Goal: Communication & Community: Answer question/provide support

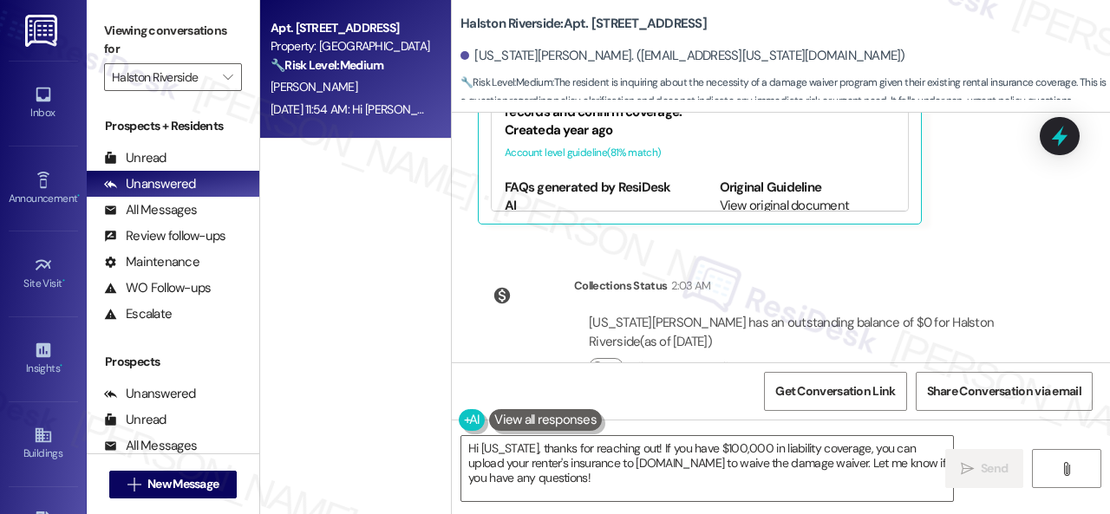
scroll to position [10992, 0]
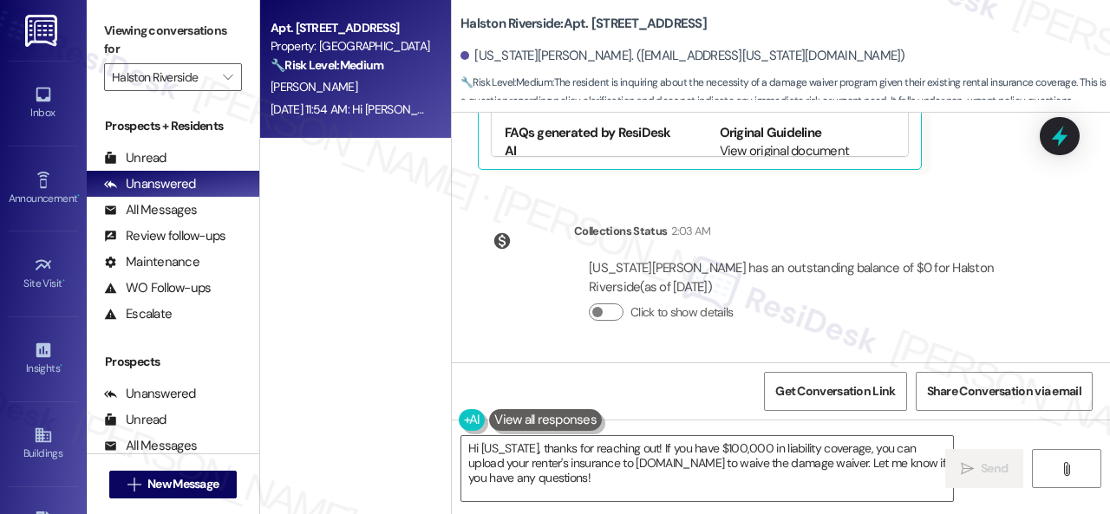
drag, startPoint x: 951, startPoint y: 307, endPoint x: 893, endPoint y: 330, distance: 62.3
click at [950, 308] on div "Click to show details" at bounding box center [809, 313] width 441 height 18
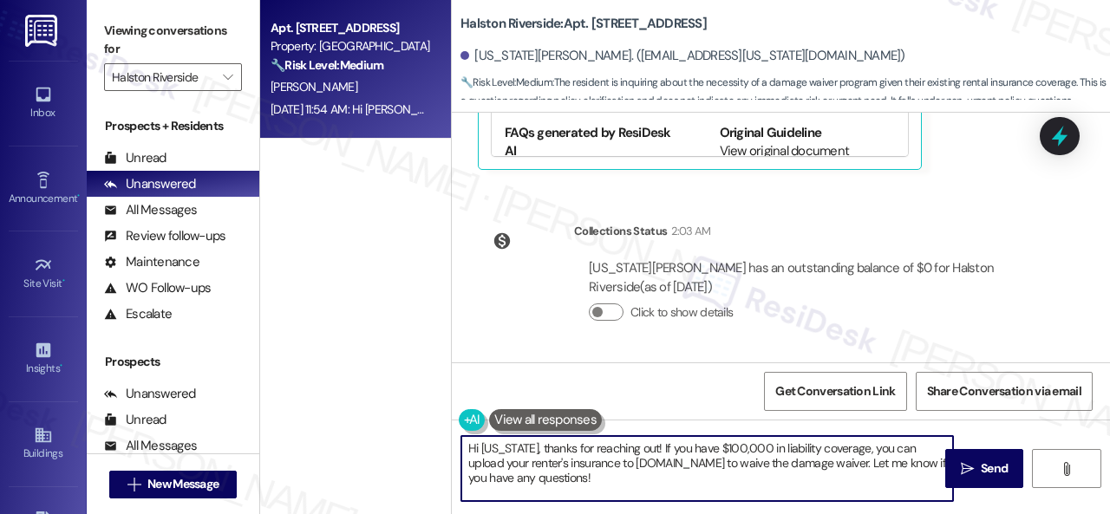
drag, startPoint x: 637, startPoint y: 445, endPoint x: 663, endPoint y: 487, distance: 48.6
click at [663, 487] on textarea "Hi [US_STATE], thanks for reaching out! If you have $100,000 in liability cover…" at bounding box center [707, 468] width 492 height 65
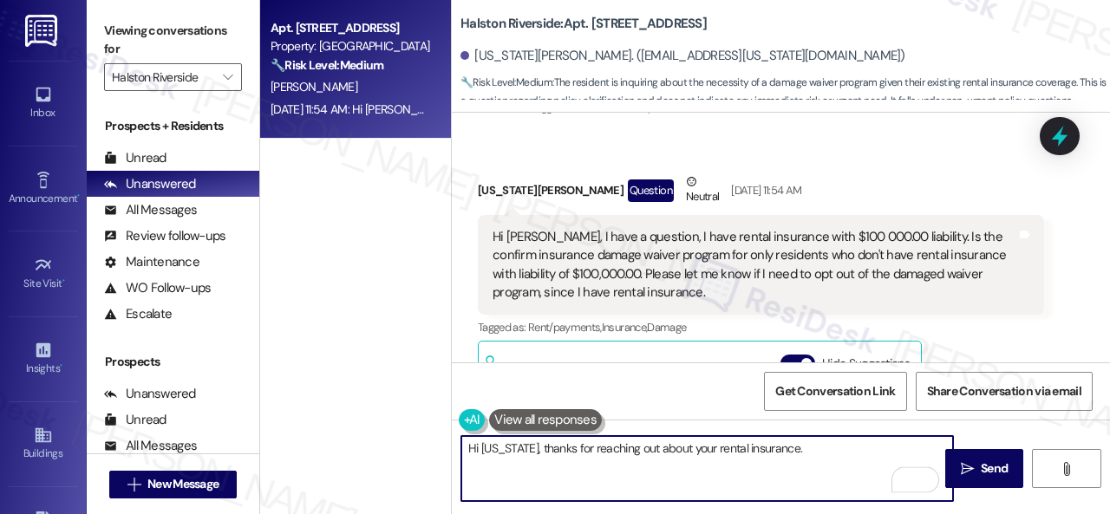
scroll to position [10558, 0]
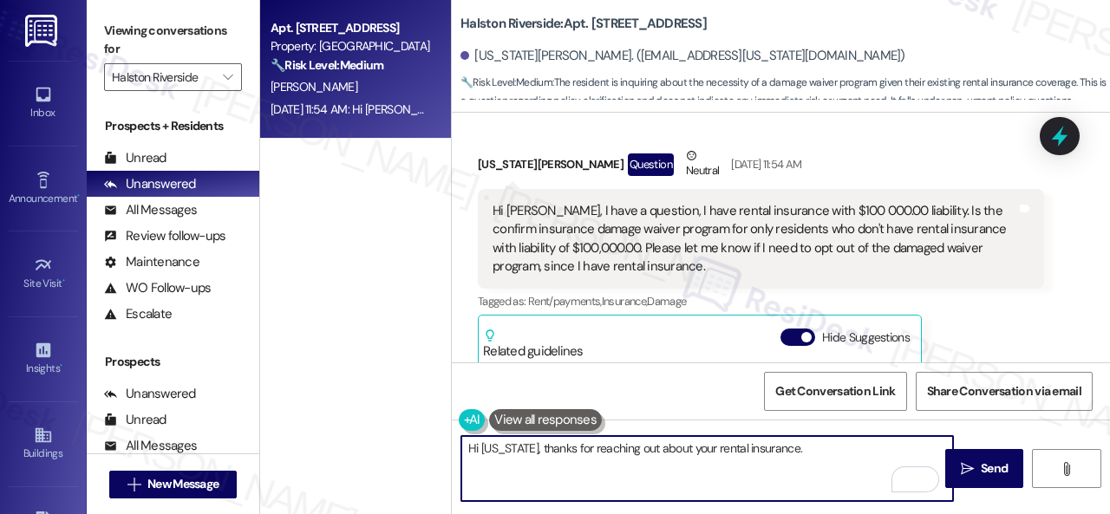
paste textarea "I will forward your inquiry to the site team and get back to you as soon as I r…"
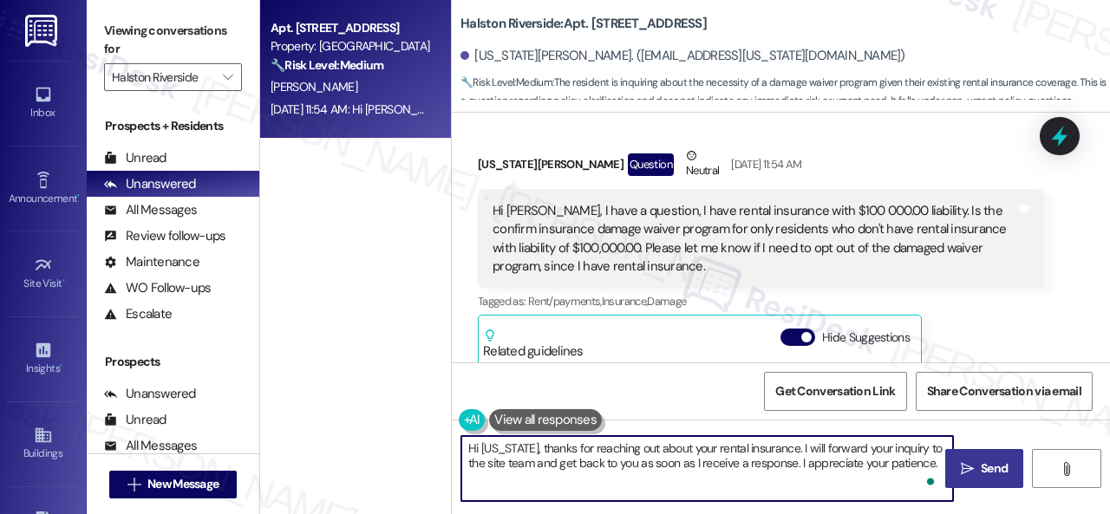
type textarea "Hi [US_STATE], thanks for reaching out about your rental insurance. I will forw…"
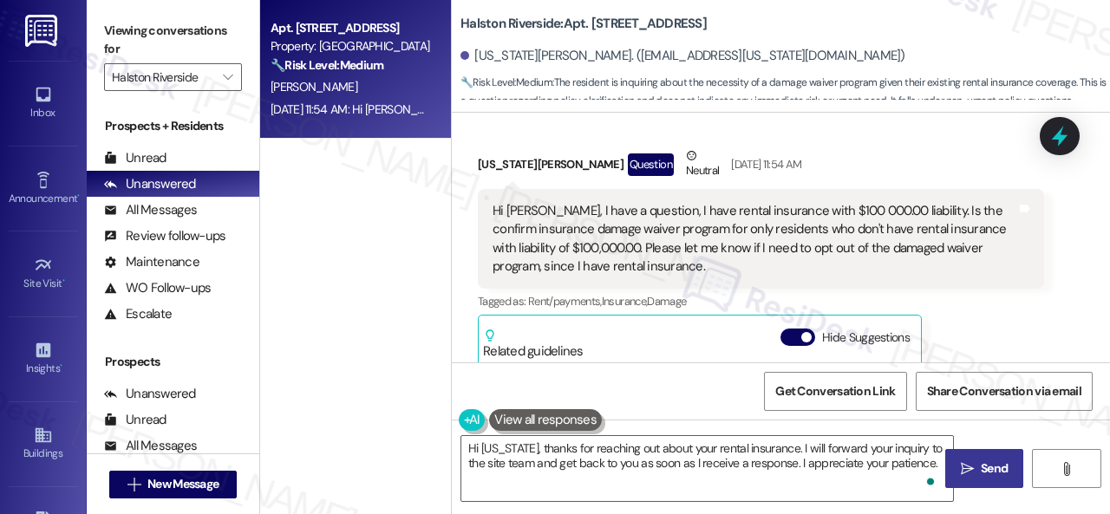
click at [983, 476] on span "Send" at bounding box center [994, 469] width 27 height 18
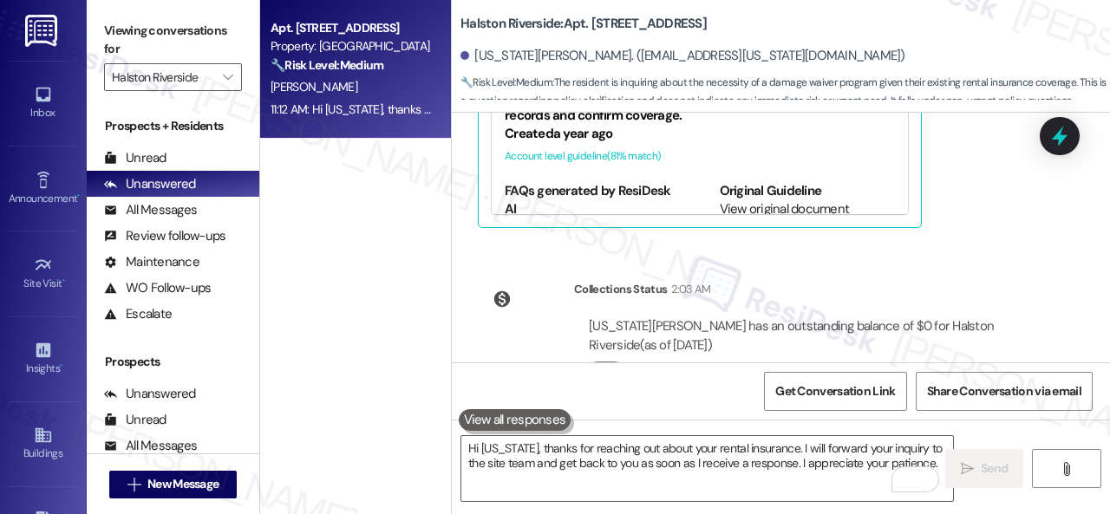
scroll to position [11073, 0]
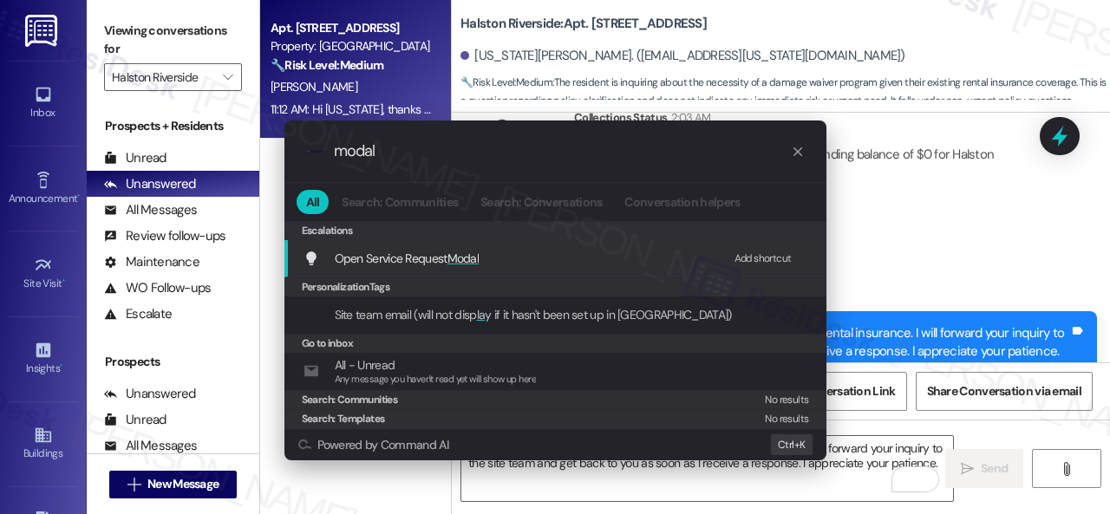
click at [751, 261] on div "Add shortcut" at bounding box center [763, 259] width 57 height 18
drag, startPoint x: 439, startPoint y: 157, endPoint x: 238, endPoint y: 141, distance: 200.9
click at [238, 141] on div ".cls-1{fill:#0a055f;}.cls-2{fill:#0cc4c4;} resideskLogoBlueOrange modal All Sea…" at bounding box center [555, 257] width 1110 height 514
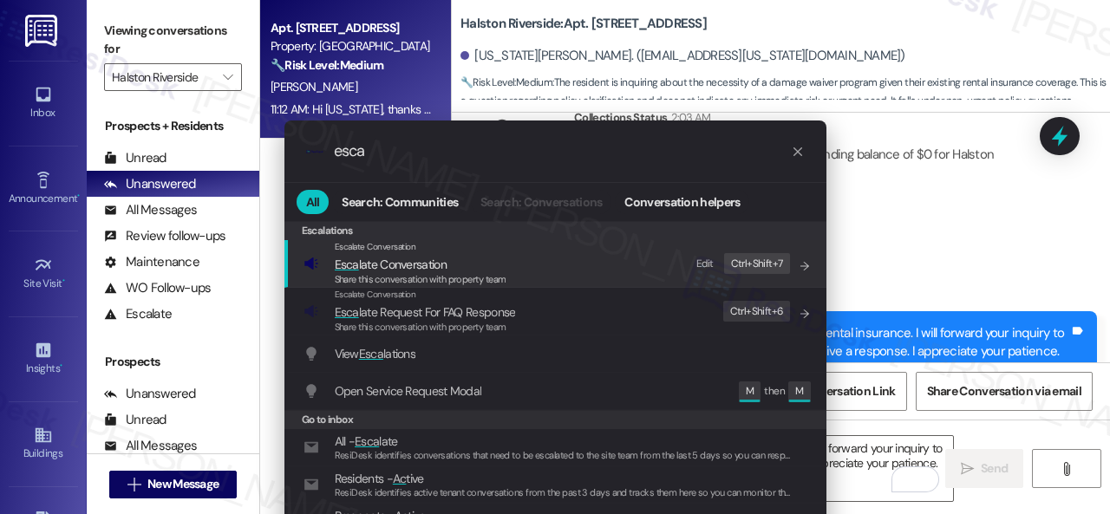
type input "esca"
click at [703, 265] on div "Edit" at bounding box center [704, 264] width 17 height 18
click at [396, 259] on span "Esca late Conversation" at bounding box center [391, 265] width 112 height 16
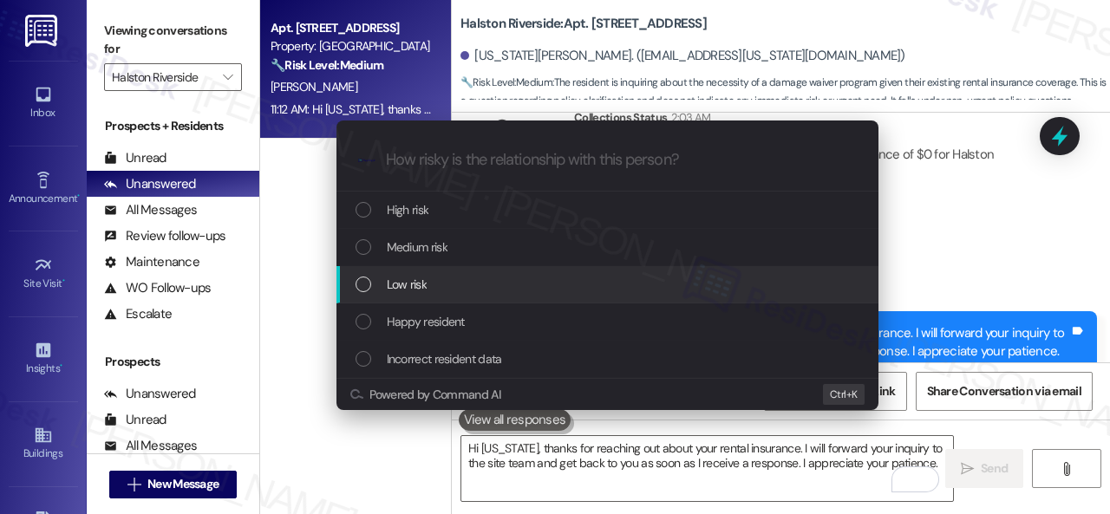
click at [399, 281] on span "Low risk" at bounding box center [407, 284] width 40 height 19
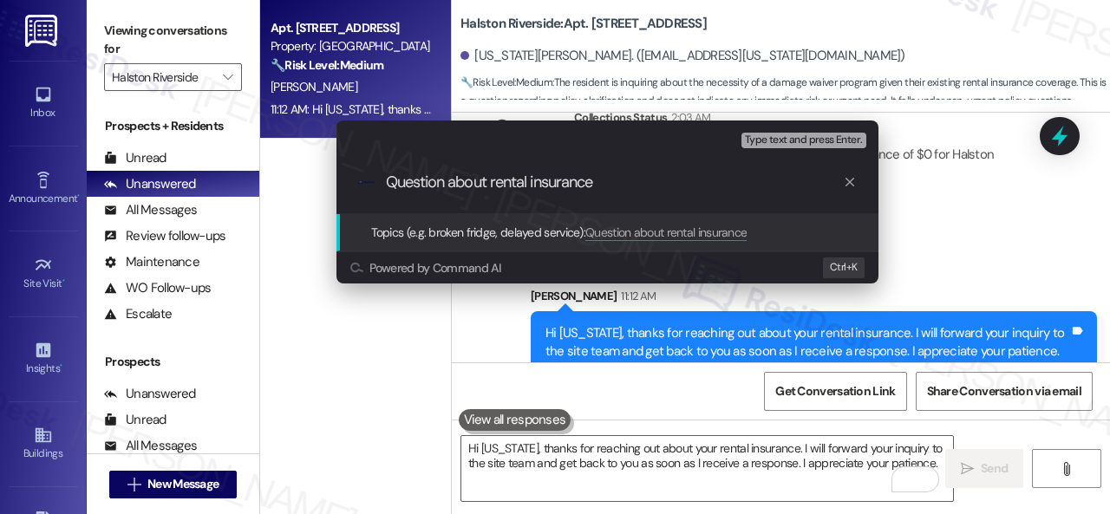
type input "Question about rental insurance."
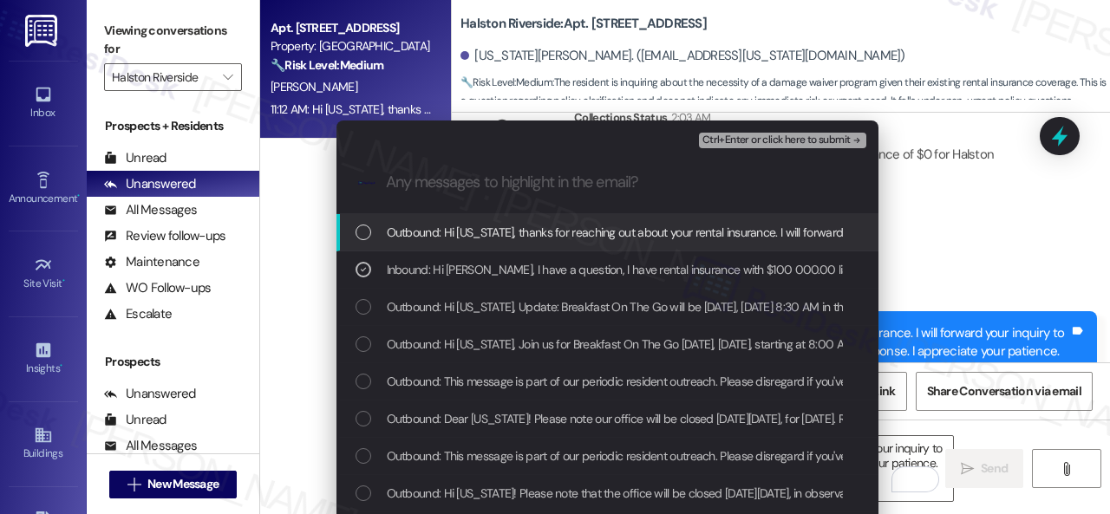
click at [729, 141] on span "Ctrl+Enter or click here to submit" at bounding box center [776, 140] width 148 height 12
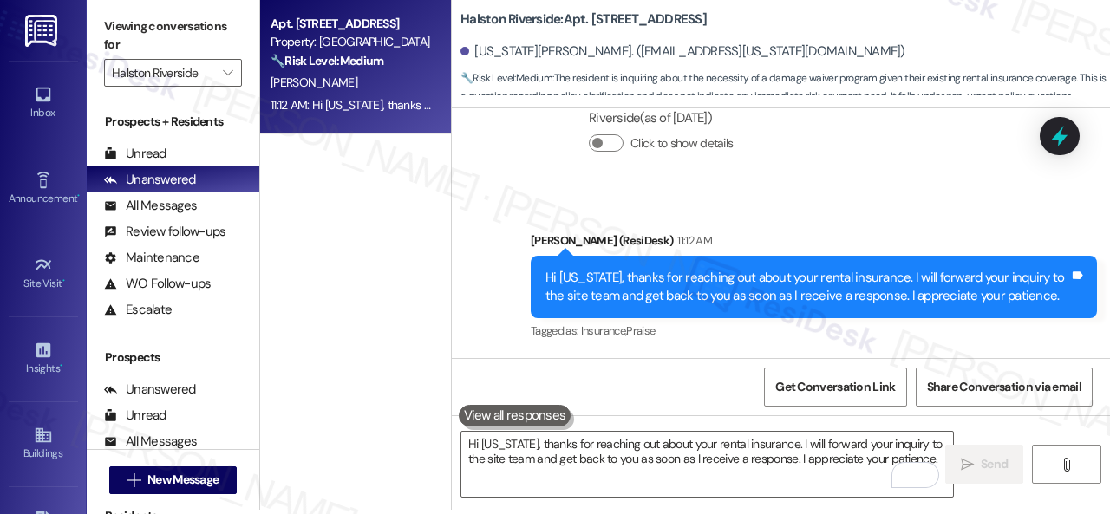
scroll to position [5, 0]
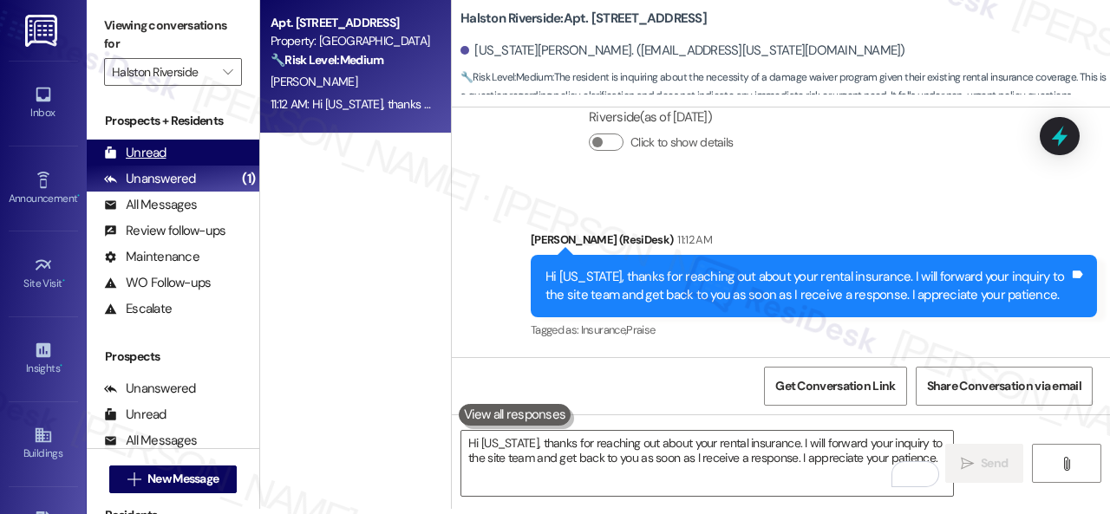
click at [148, 150] on div "Unread" at bounding box center [135, 153] width 62 height 18
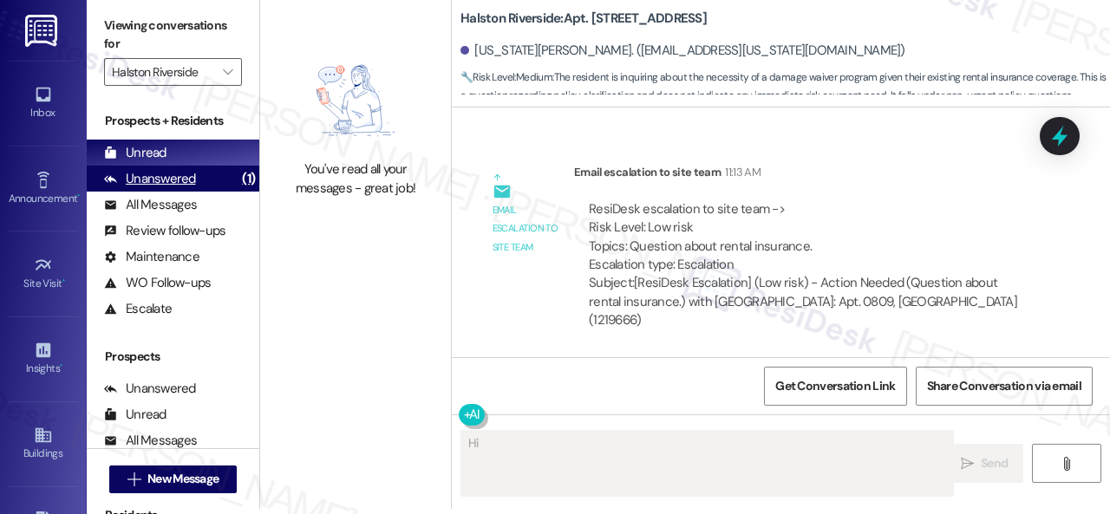
type textarea "Hi"
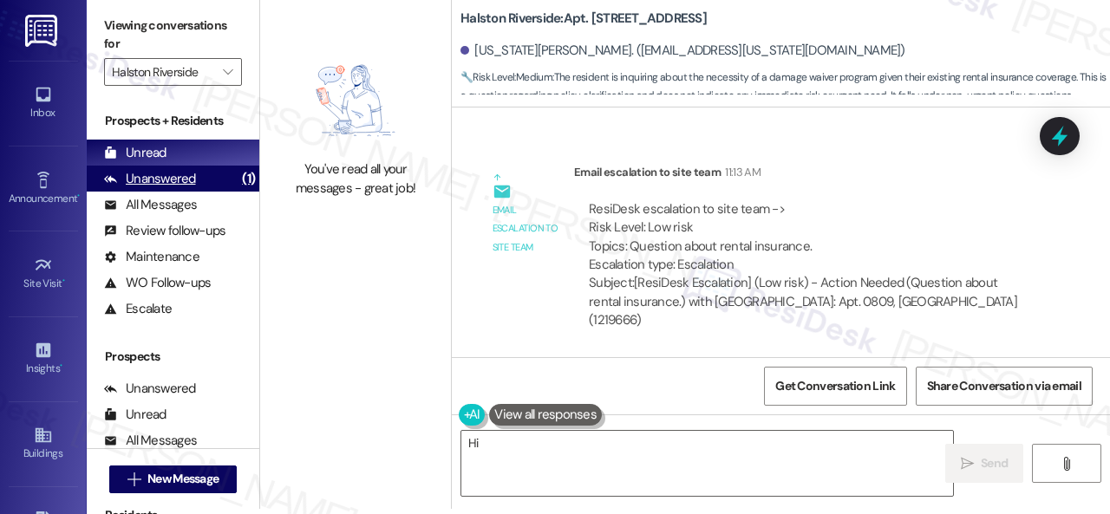
click at [167, 177] on div "Unanswered" at bounding box center [150, 179] width 92 height 18
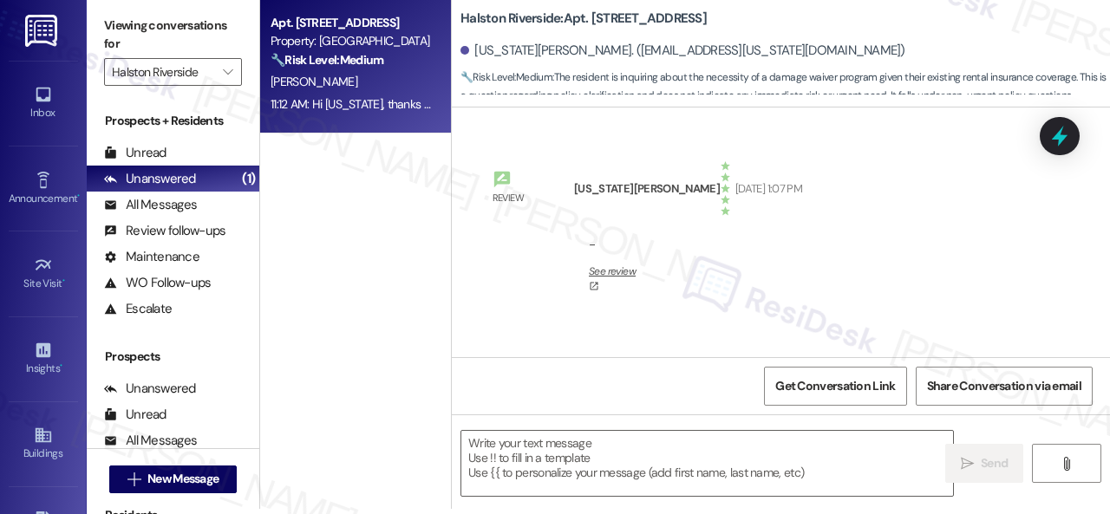
type textarea "Fetching suggested responses. Please feel free to read through the conversation…"
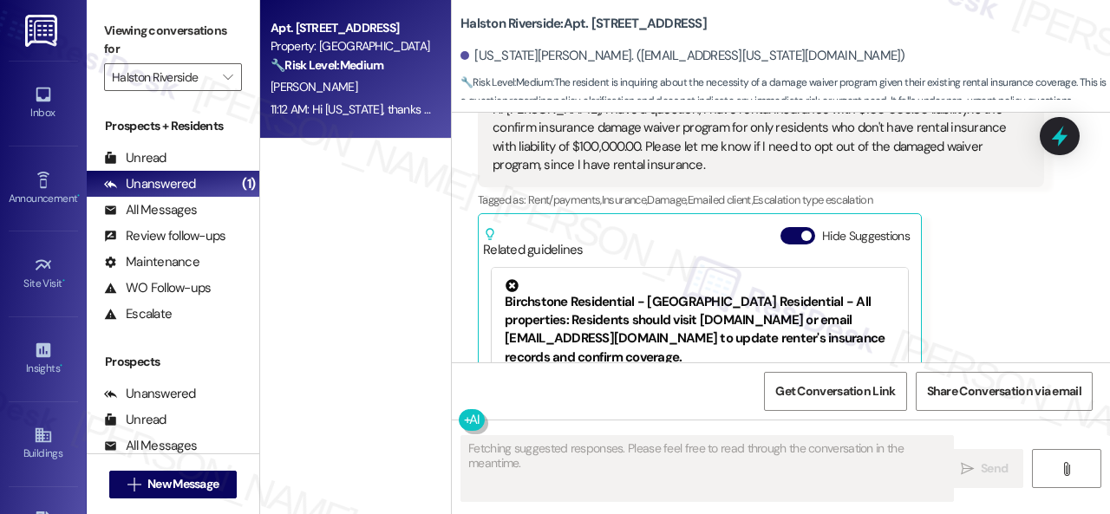
scroll to position [11390, 0]
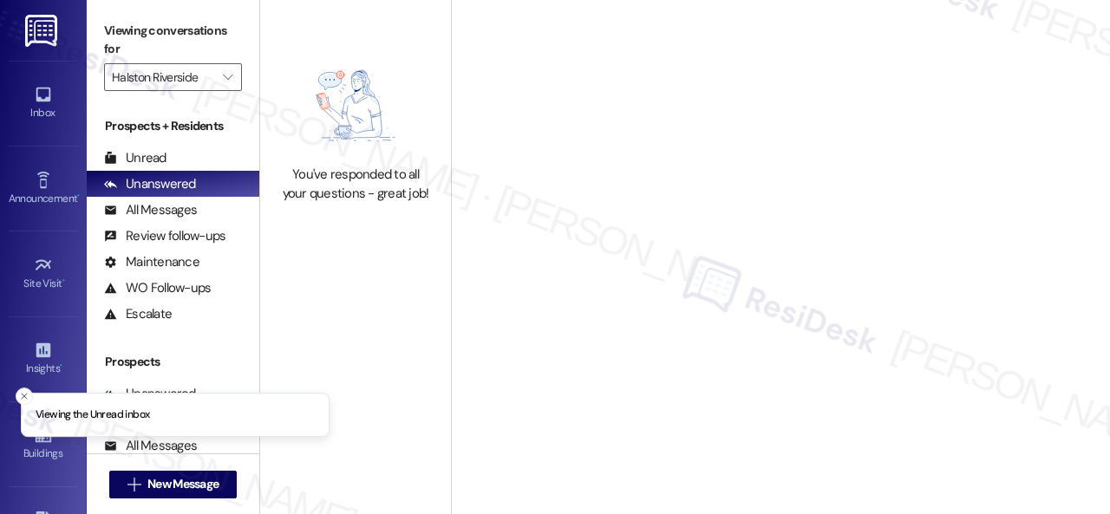
type input "Halston Riverside"
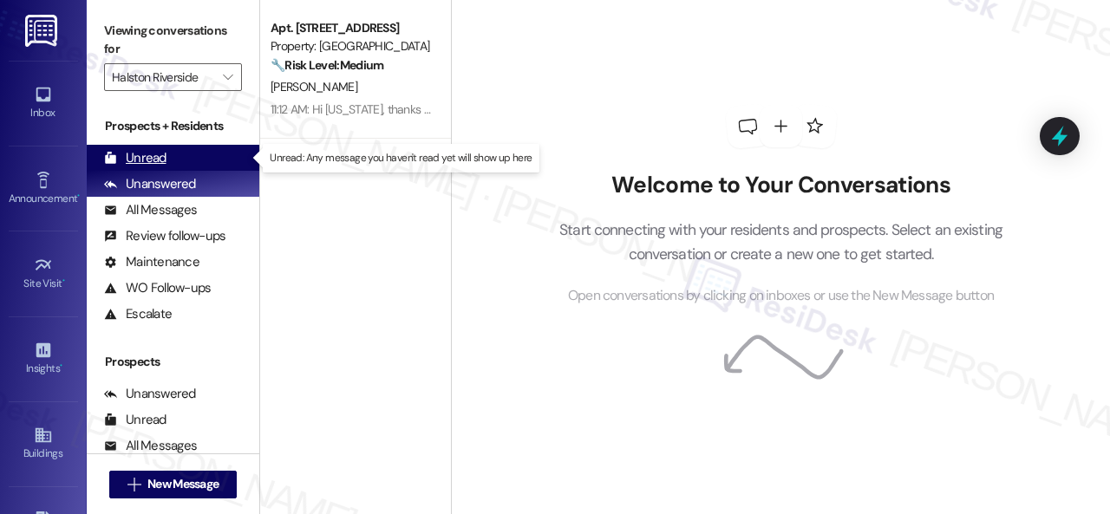
click at [144, 155] on div "Unread" at bounding box center [135, 158] width 62 height 18
